Goal: Task Accomplishment & Management: Manage account settings

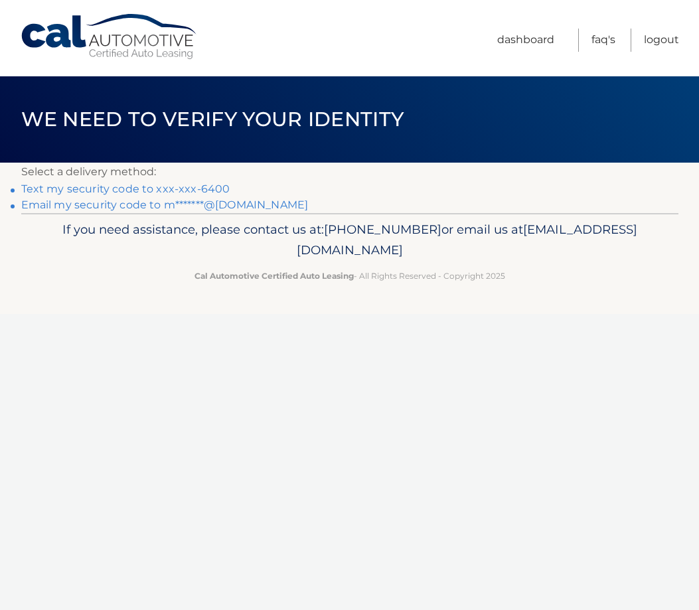
click at [187, 187] on link "Text my security code to xxx-xxx-6400" at bounding box center [125, 189] width 209 height 13
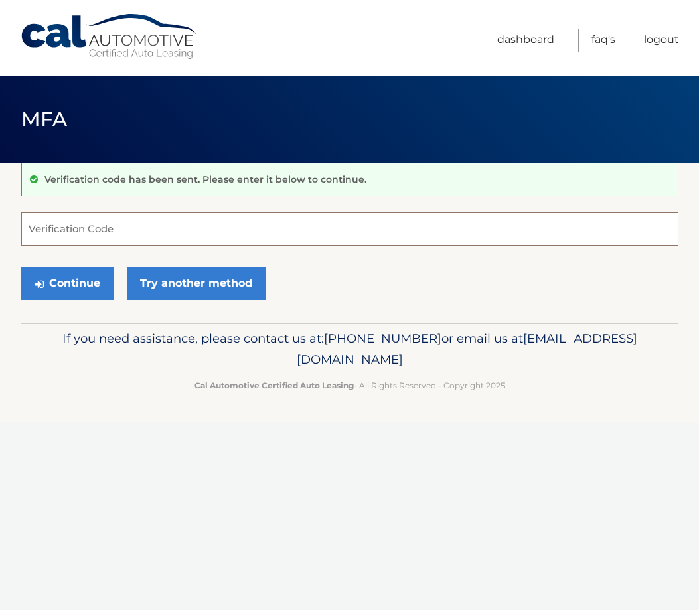
click at [69, 241] on input "Verification Code" at bounding box center [349, 228] width 657 height 33
type input "453067"
click at [68, 279] on button "Continue" at bounding box center [67, 283] width 92 height 33
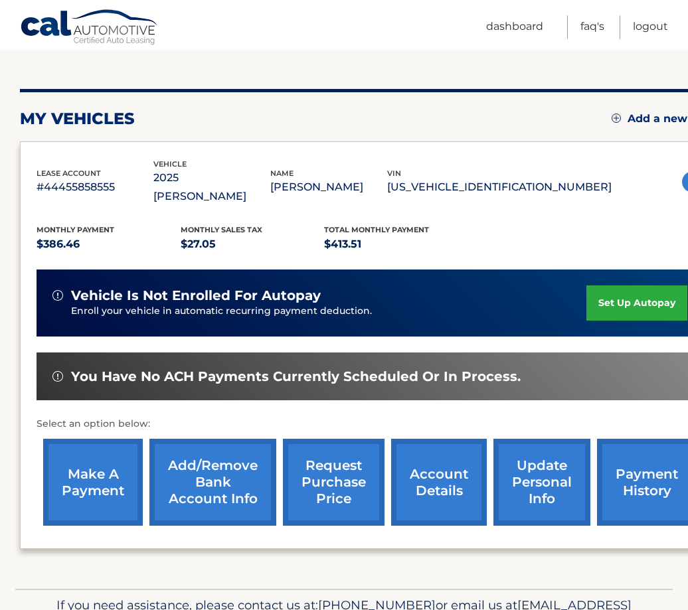
scroll to position [135, 0]
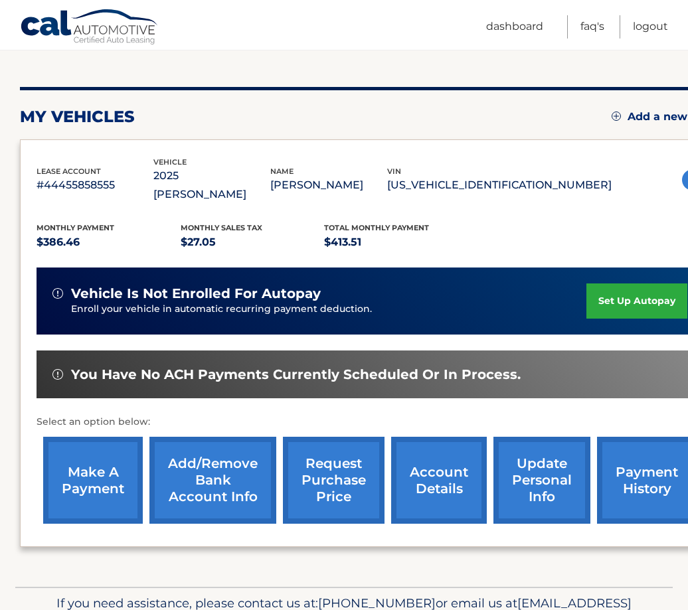
click at [594, 283] on link "set up autopay" at bounding box center [636, 300] width 101 height 35
click at [101, 471] on link "make a payment" at bounding box center [93, 480] width 100 height 87
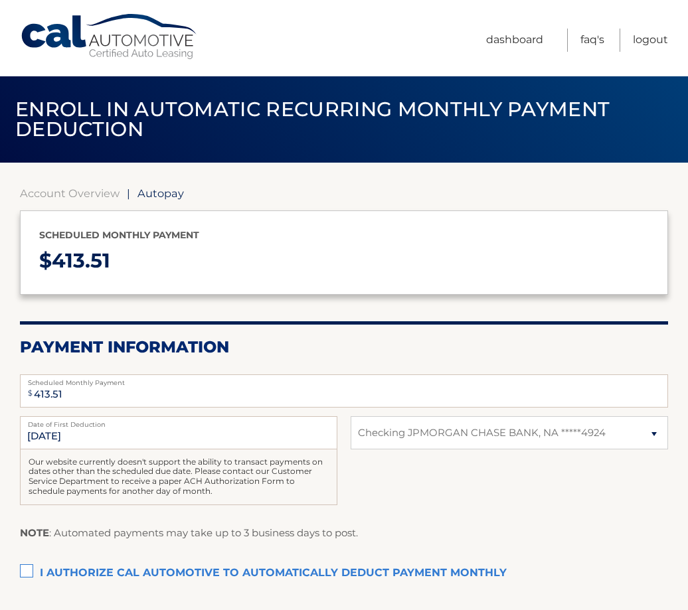
select select "MTgxNjMxNTktNTI5ZS00NGUwLTkyMTctNTY0YTg1MTZiM2M0"
click at [103, 437] on input "10/15/2025" at bounding box center [178, 432] width 317 height 33
click at [106, 436] on input "10/15/2025" at bounding box center [178, 432] width 317 height 33
click at [108, 436] on input "10/15/2025" at bounding box center [178, 432] width 317 height 33
drag, startPoint x: 108, startPoint y: 435, endPoint x: -6, endPoint y: 448, distance: 114.9
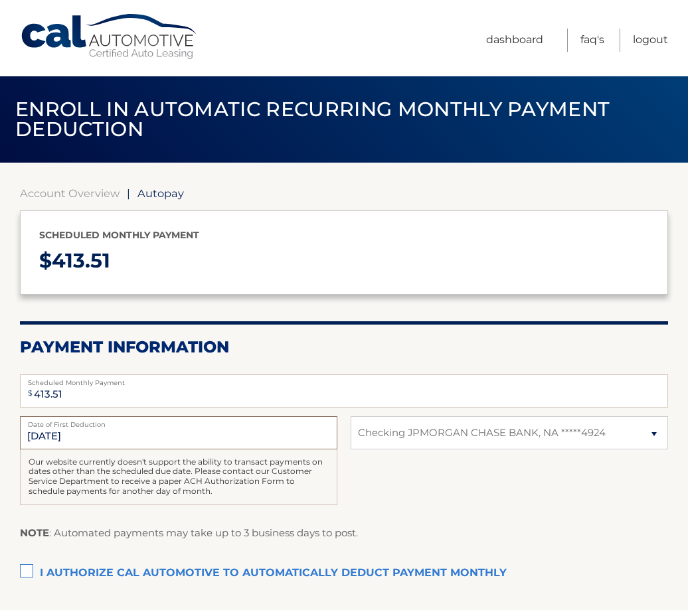
click at [20, 448] on input "10/15/2025" at bounding box center [178, 432] width 317 height 33
click at [106, 429] on input "10/15/2025" at bounding box center [178, 432] width 317 height 33
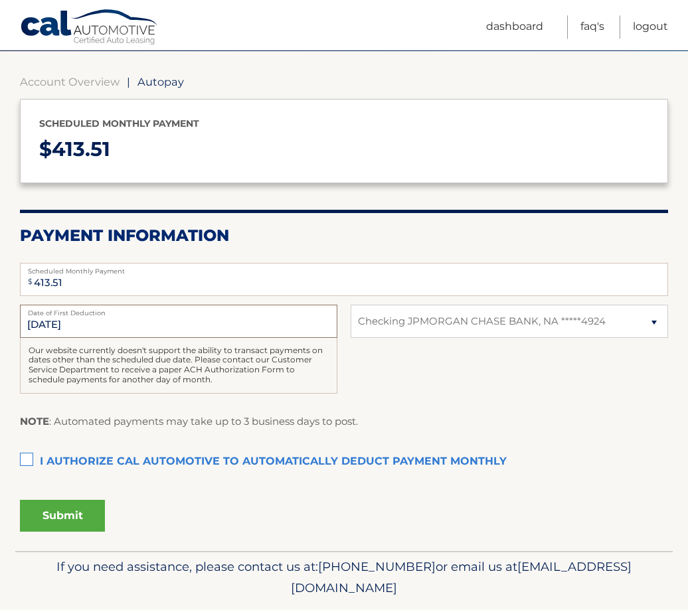
scroll to position [85, 0]
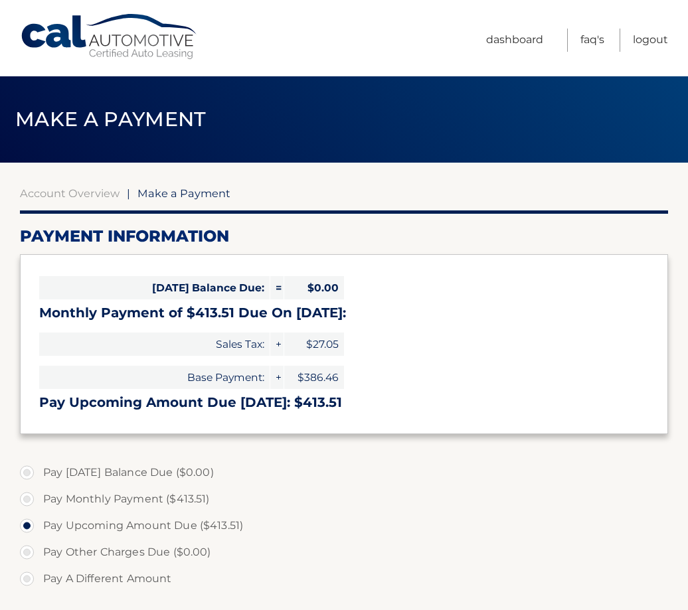
select select "MTgxNjMxNTktNTI5ZS00NGUwLTkyMTctNTY0YTg1MTZiM2M0"
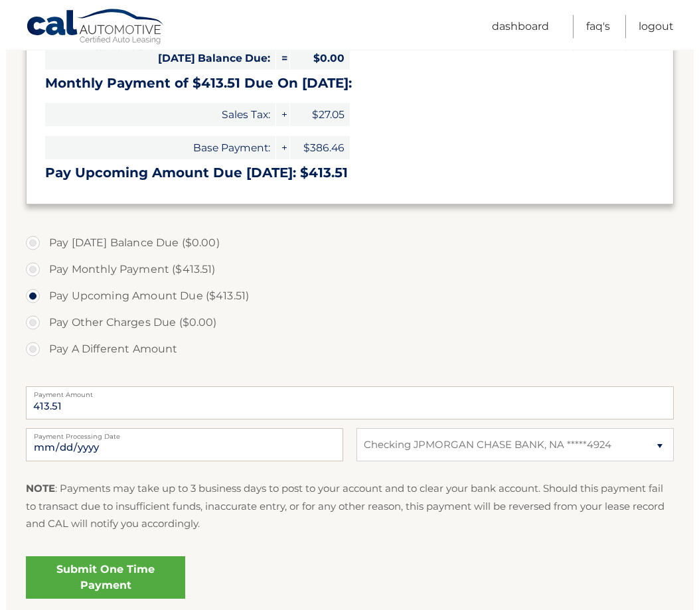
scroll to position [271, 0]
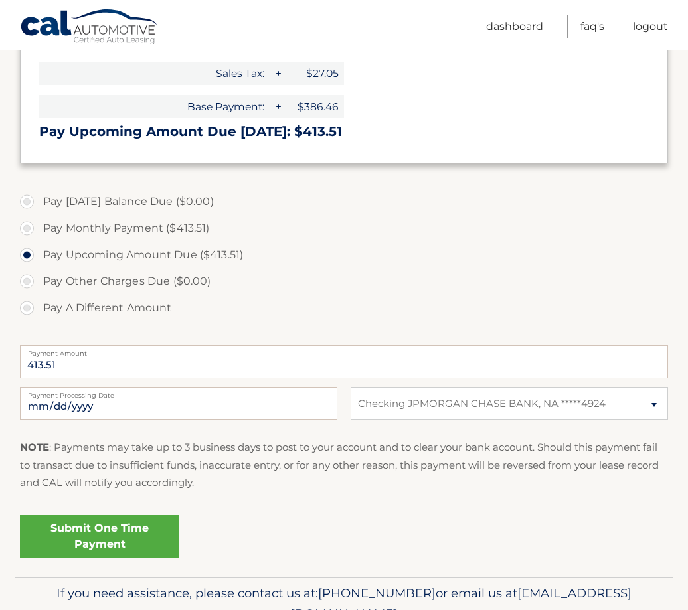
click at [98, 537] on link "Submit One Time Payment" at bounding box center [99, 536] width 159 height 42
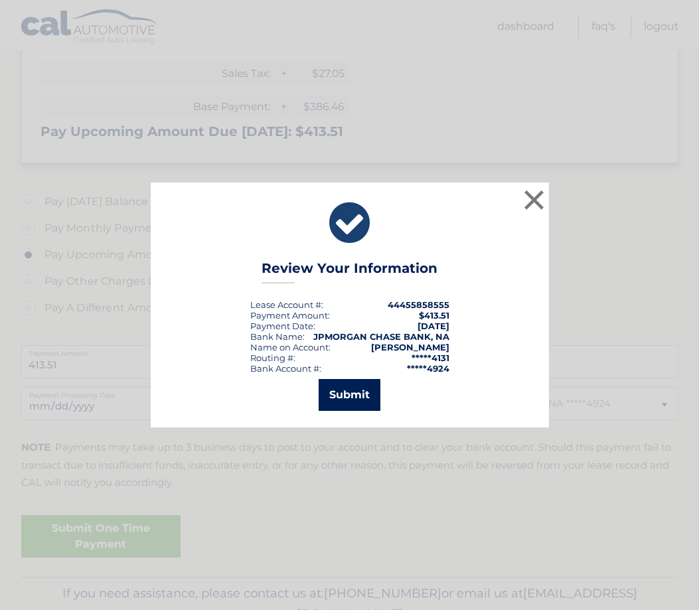
click at [348, 396] on button "Submit" at bounding box center [350, 395] width 62 height 32
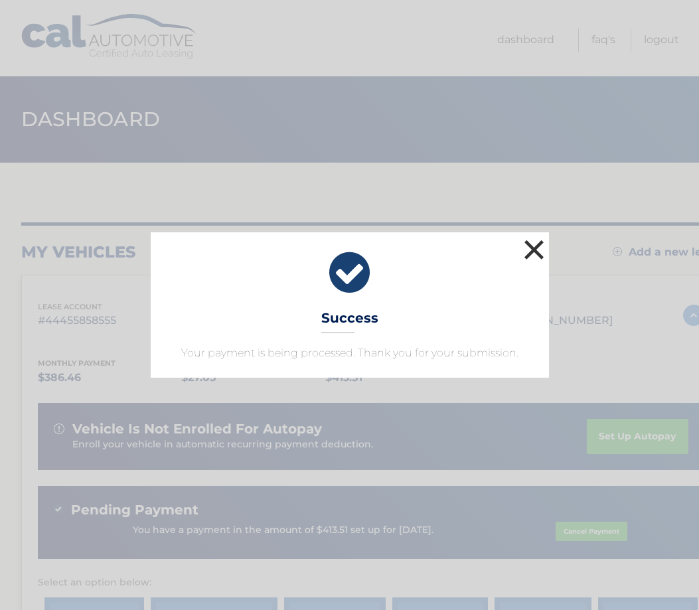
click at [535, 249] on button "×" at bounding box center [534, 249] width 27 height 27
